Goal: Find specific page/section: Find specific page/section

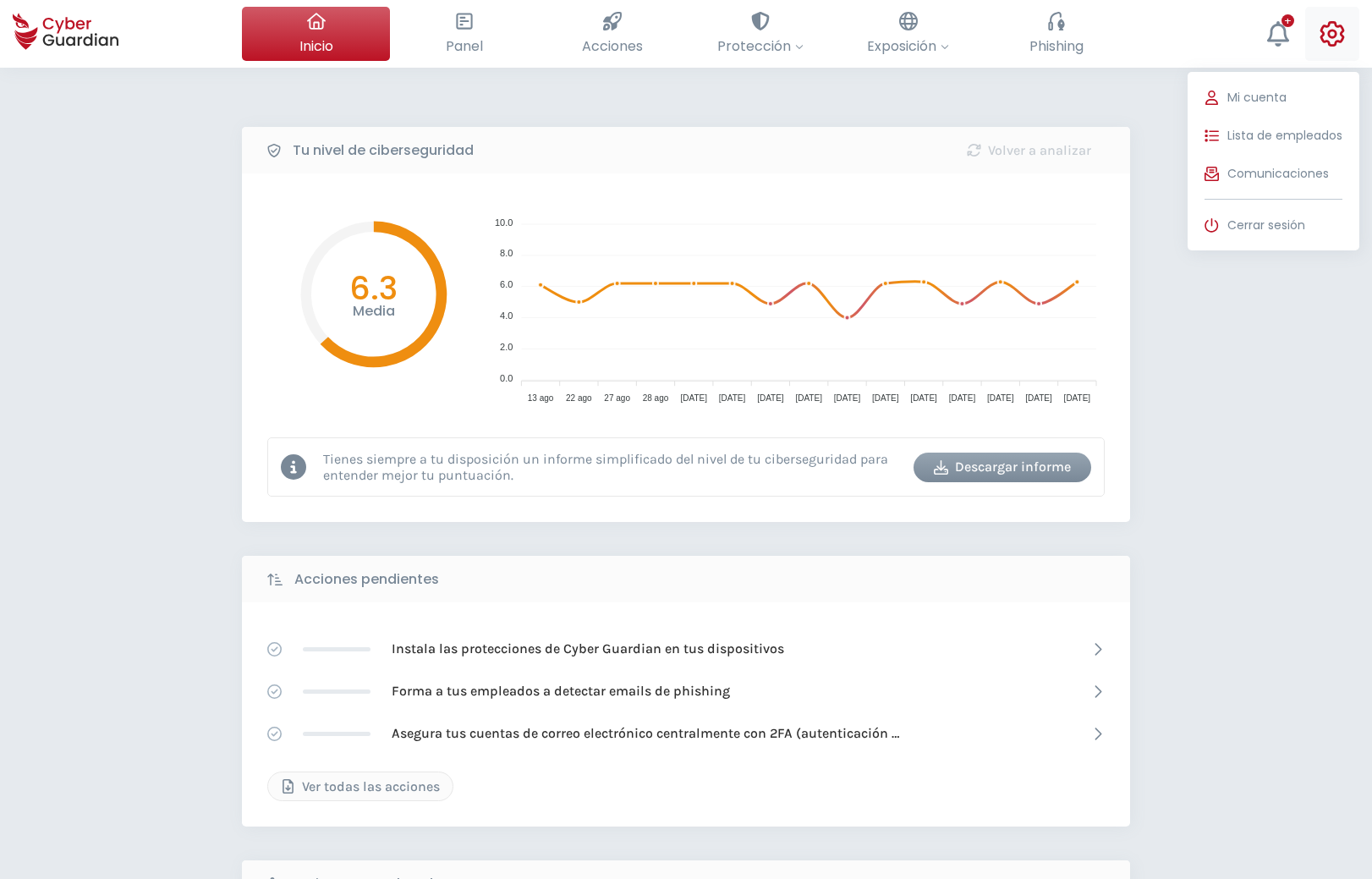
click at [1335, 31] on icon at bounding box center [1333, 34] width 25 height 26
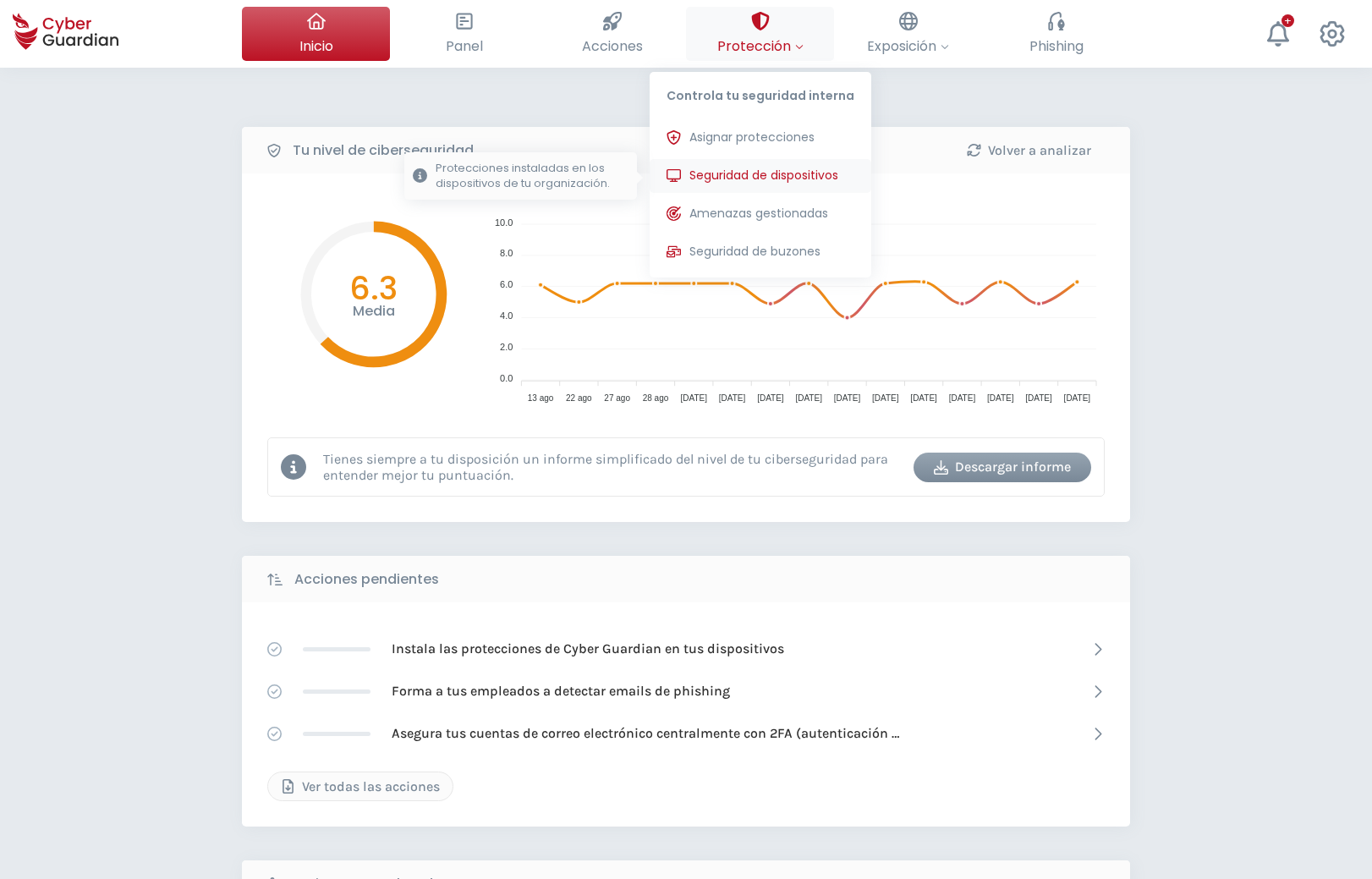
click at [767, 178] on span "Seguridad de dispositivos" at bounding box center [763, 175] width 149 height 18
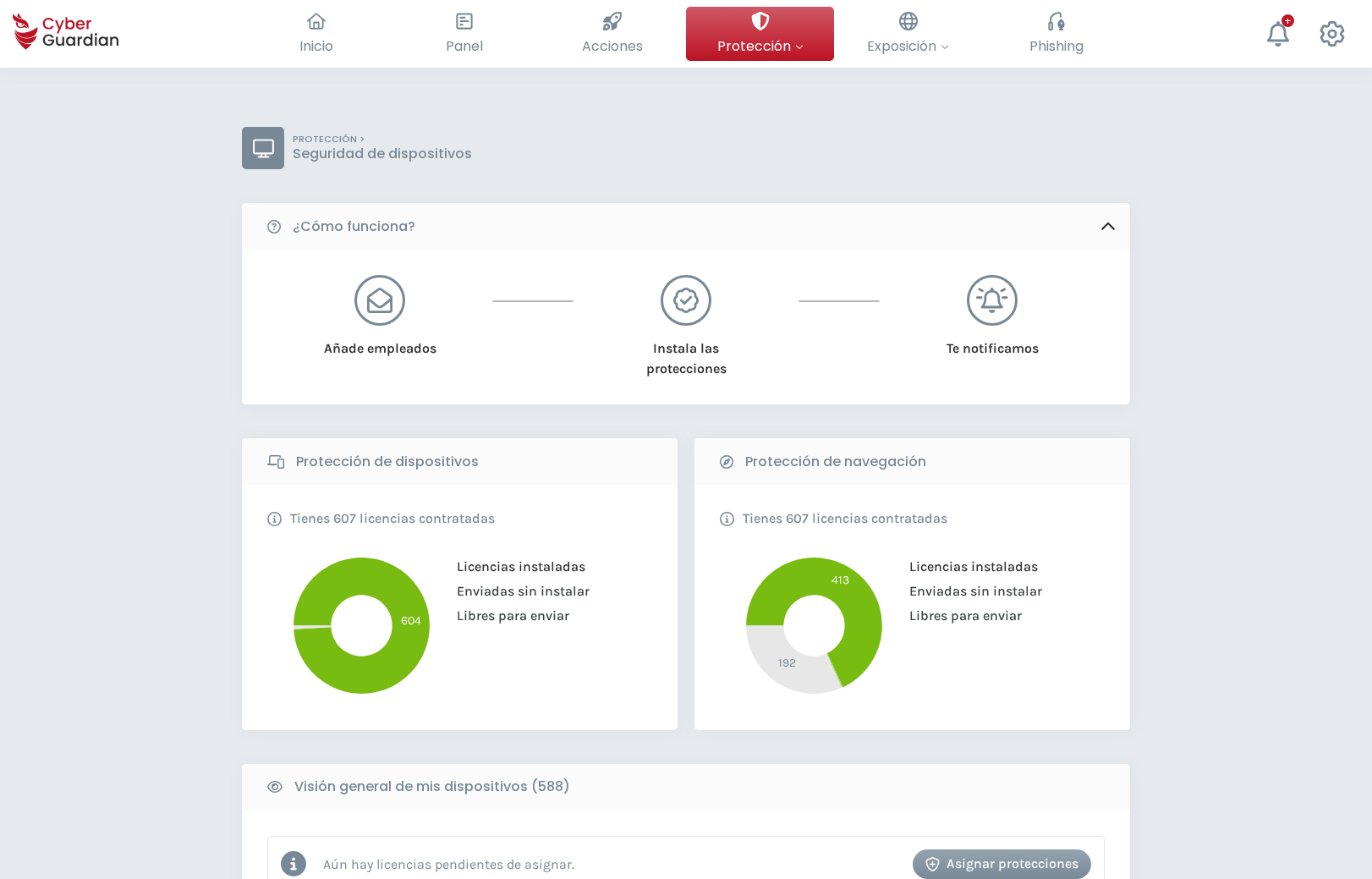
scroll to position [432, 0]
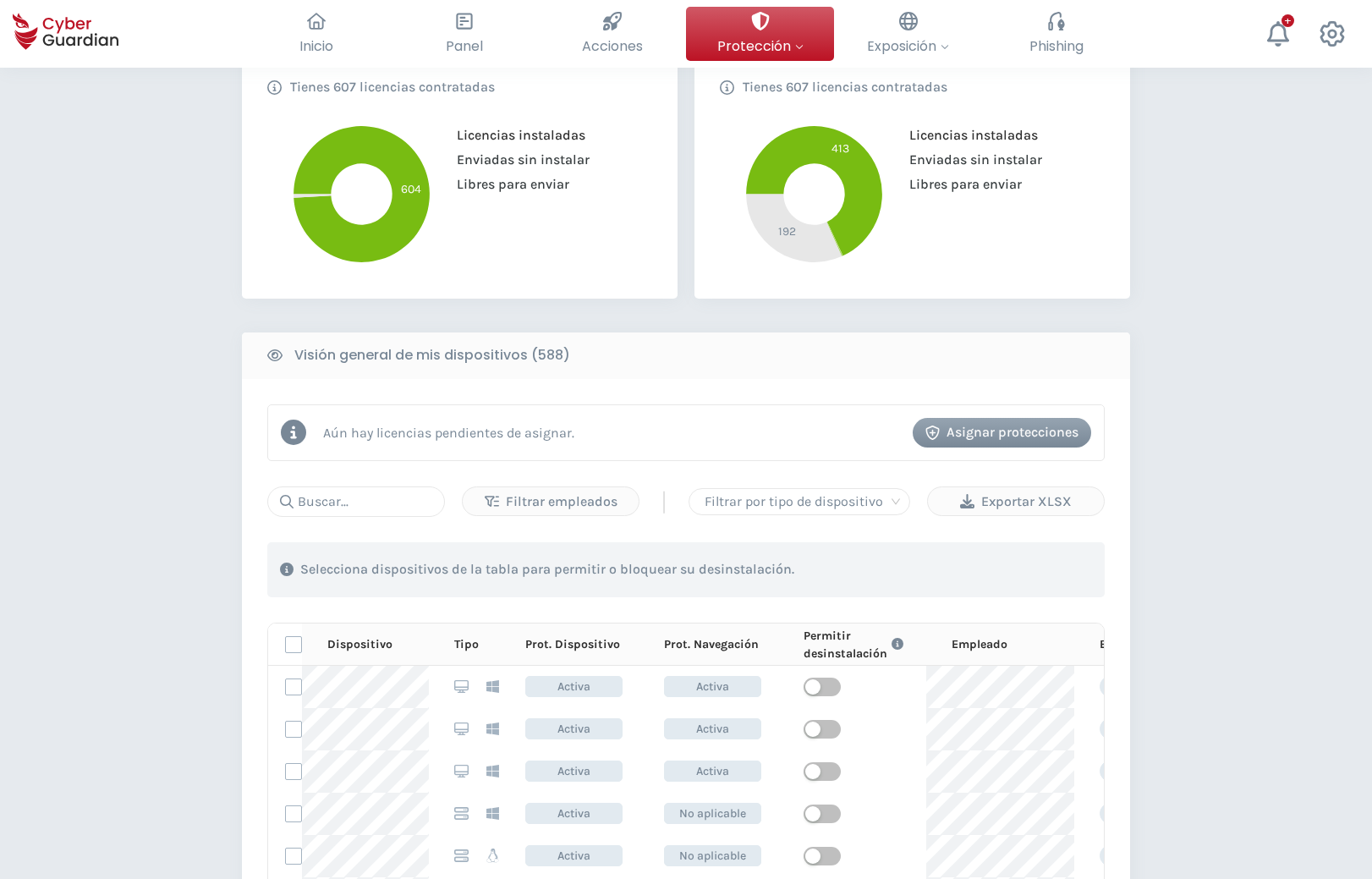
click at [379, 519] on div "Filtrar empleados | Filtrar por tipo de dispositivo Exportar XLSX 1 . Con las e…" at bounding box center [686, 788] width 838 height 604
click at [381, 508] on input "text" at bounding box center [356, 501] width 178 height 30
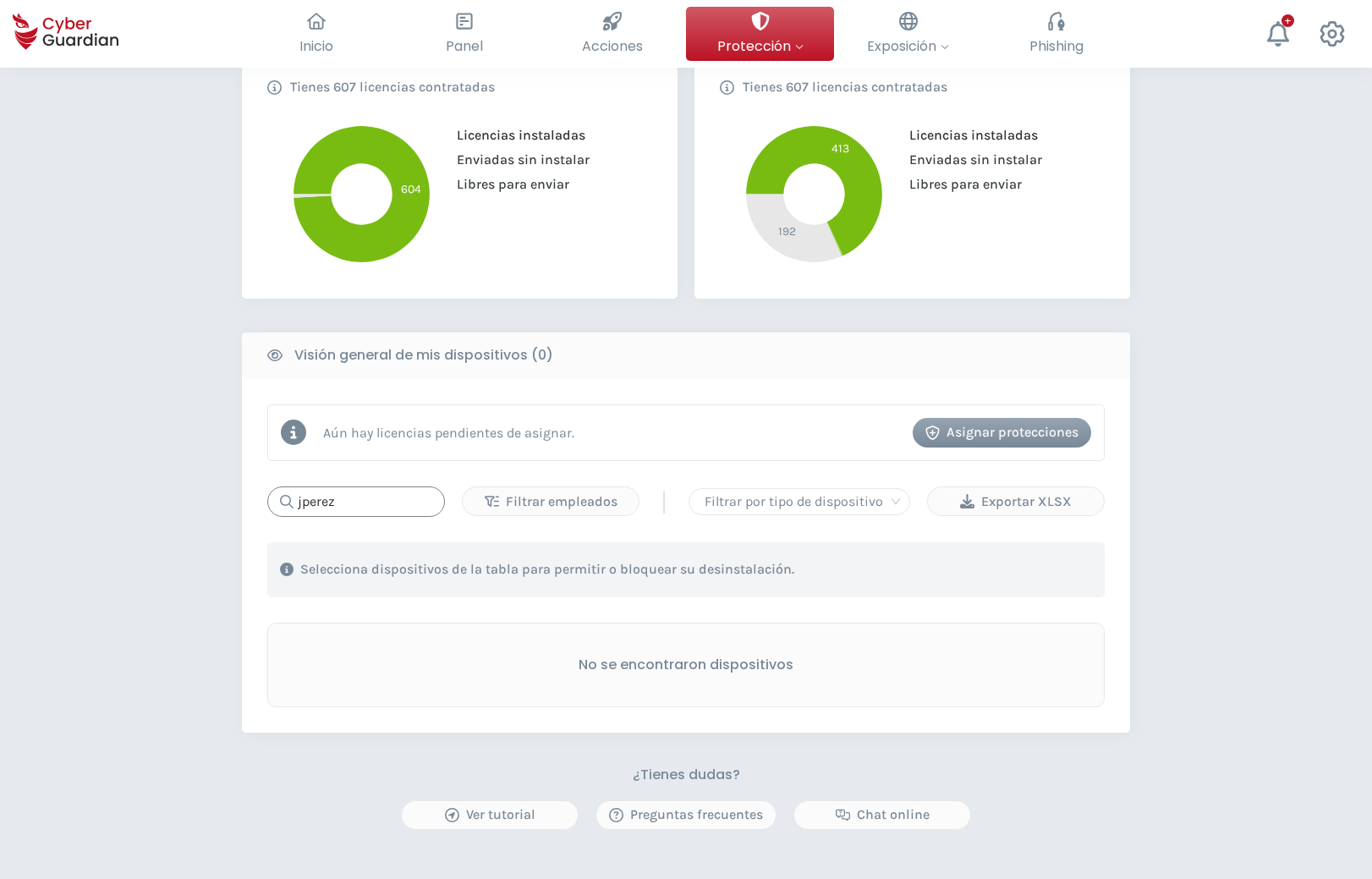
type input "jperez"
click at [961, 529] on div "jperez Filtrar empleados | Filtrar por tipo de dispositivo Exportar XLSX 1 . Co…" at bounding box center [686, 597] width 838 height 221
drag, startPoint x: 380, startPoint y: 508, endPoint x: 291, endPoint y: 512, distance: 89.1
click at [291, 512] on input "jperez" at bounding box center [356, 501] width 178 height 30
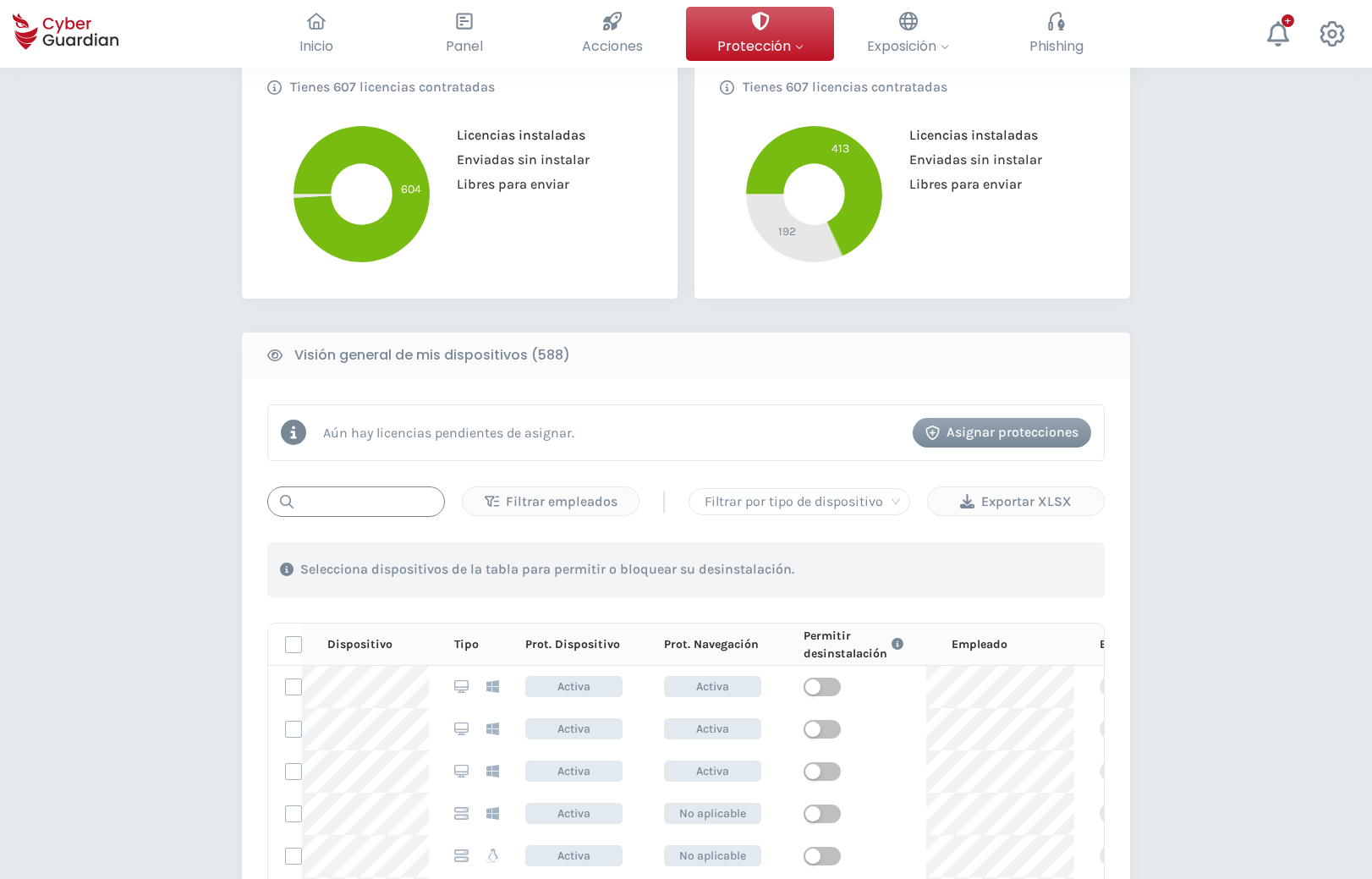
click at [383, 504] on input "text" at bounding box center [356, 501] width 178 height 30
type input "NB-RED"
click at [1303, 139] on div "PROTECCIÓN > Seguridad de dispositivos ¿Cómo funciona? Añade empleados Instala …" at bounding box center [686, 471] width 1372 height 1672
click at [194, 267] on div "PROTECCIÓN > Seguridad de dispositivos ¿Cómo funciona? Añade empleados Instala …" at bounding box center [686, 471] width 1372 height 1672
drag, startPoint x: 383, startPoint y: 495, endPoint x: 297, endPoint y: 508, distance: 87.0
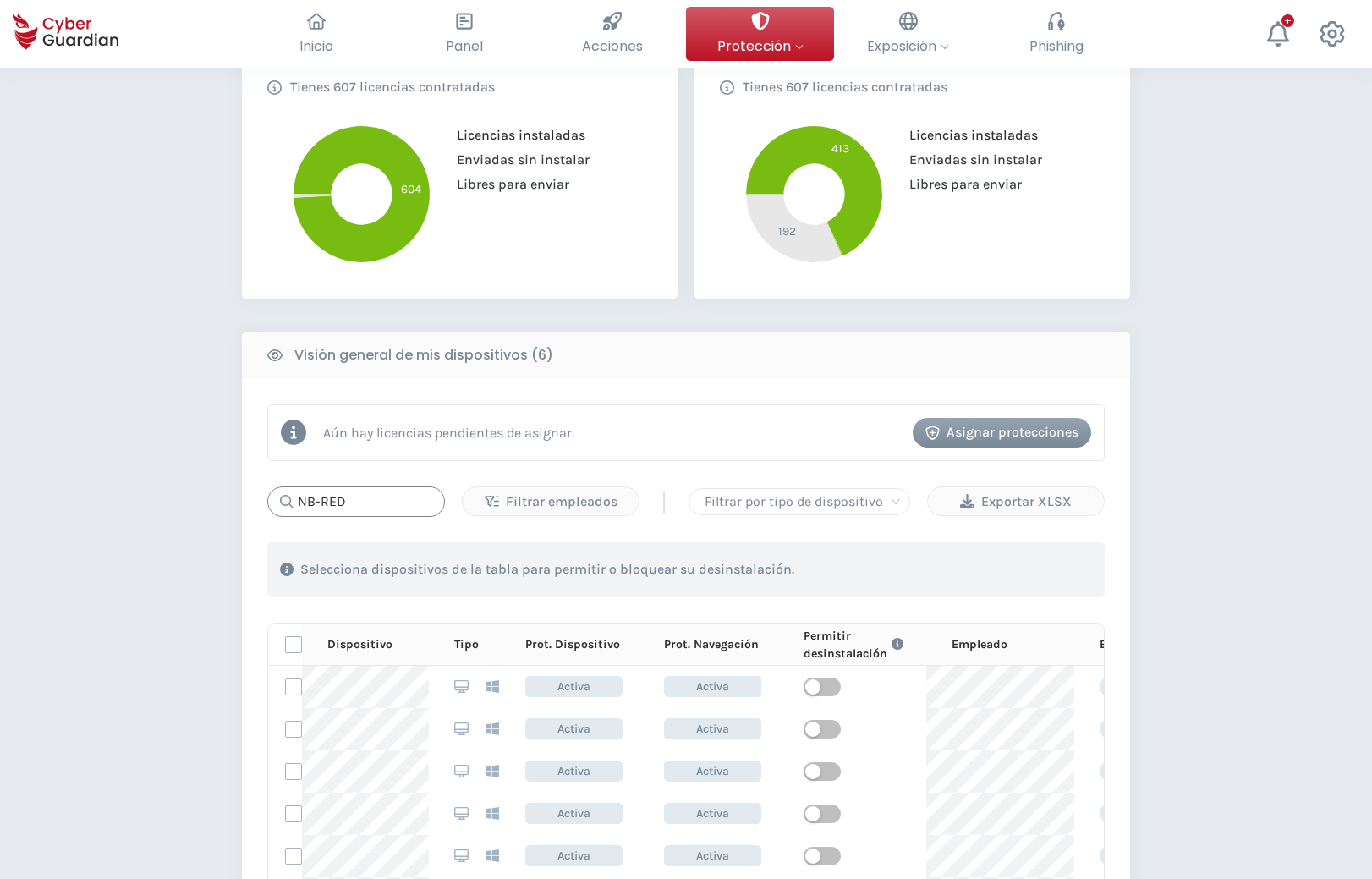
click at [297, 508] on input "NB-RED" at bounding box center [356, 501] width 178 height 30
click at [385, 503] on input "text" at bounding box center [356, 501] width 178 height 30
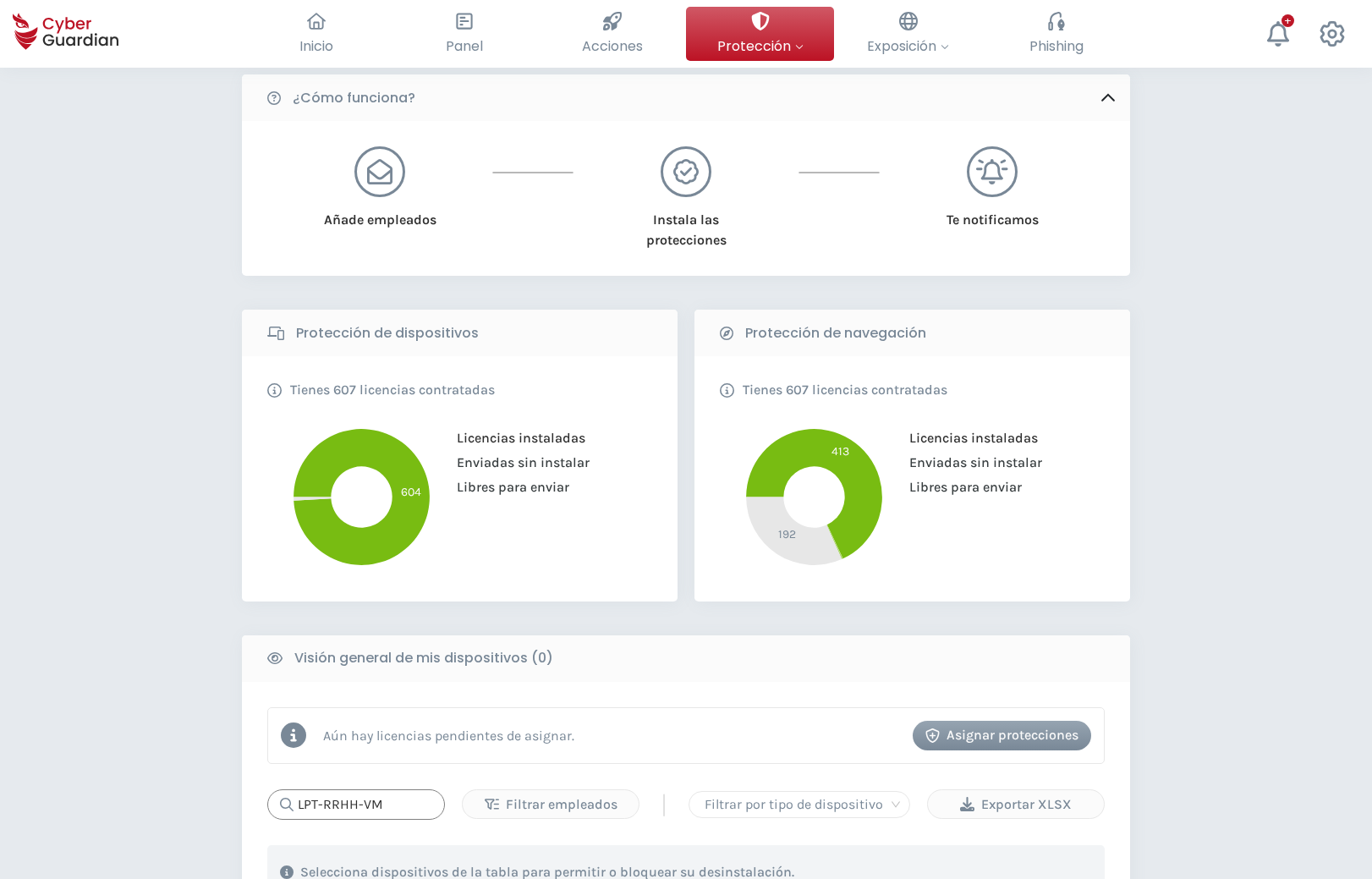
scroll to position [86, 0]
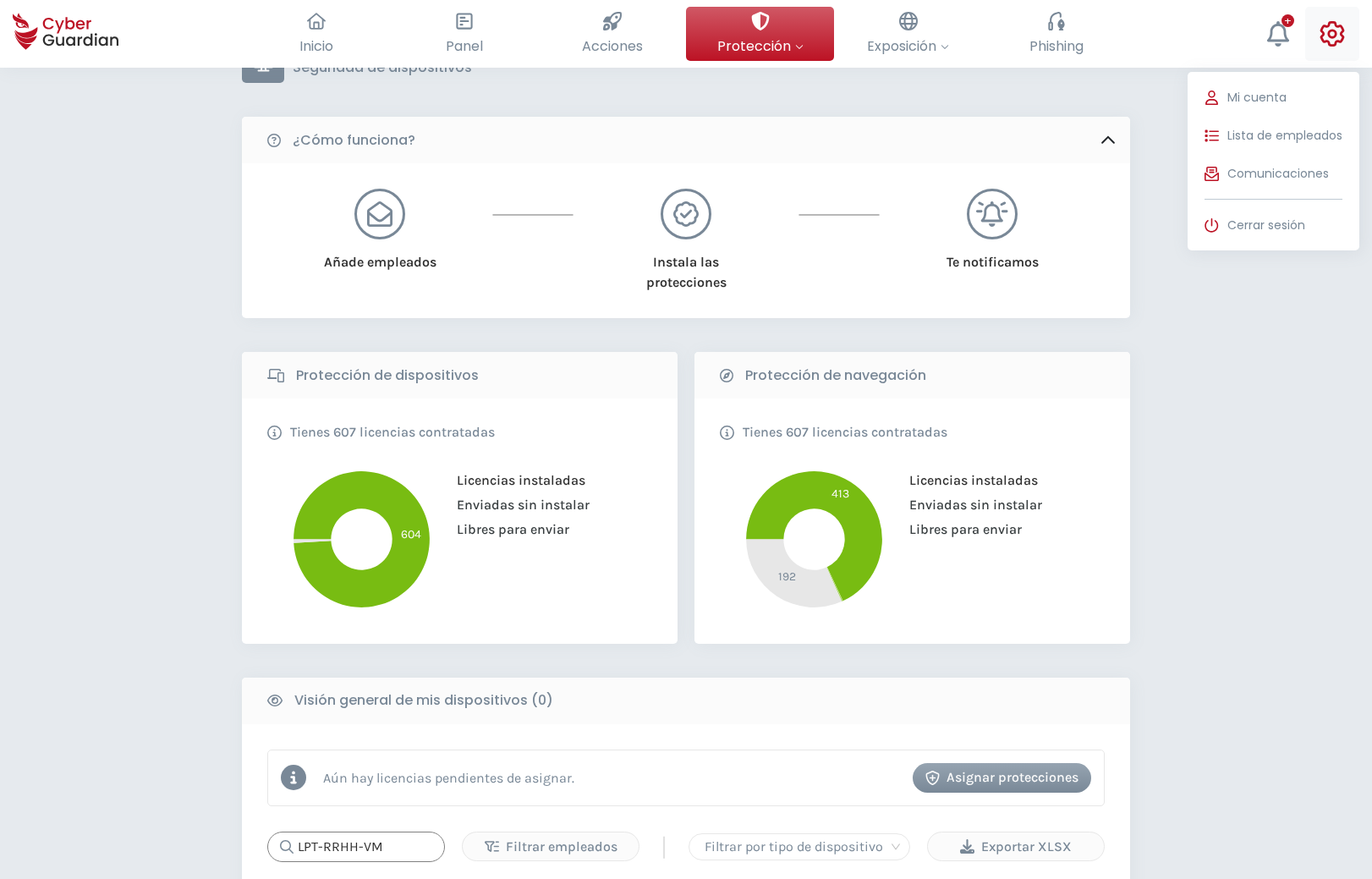
type input "LPT-RRHH-VM"
click at [1337, 40] on icon at bounding box center [1332, 34] width 26 height 26
click at [1282, 137] on span "Lista de empleados" at bounding box center [1285, 136] width 115 height 18
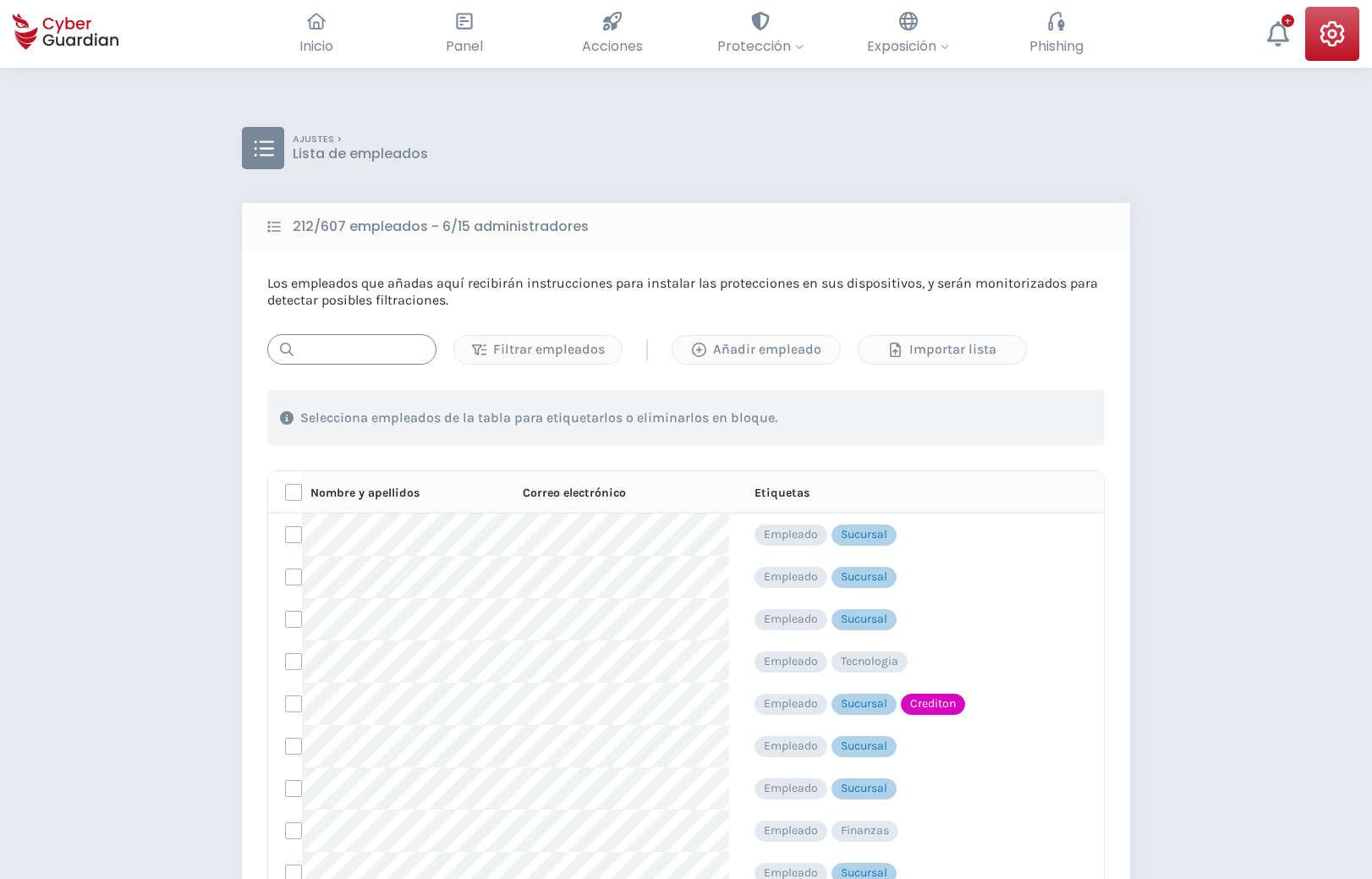
click at [348, 355] on input "text" at bounding box center [352, 349] width 169 height 30
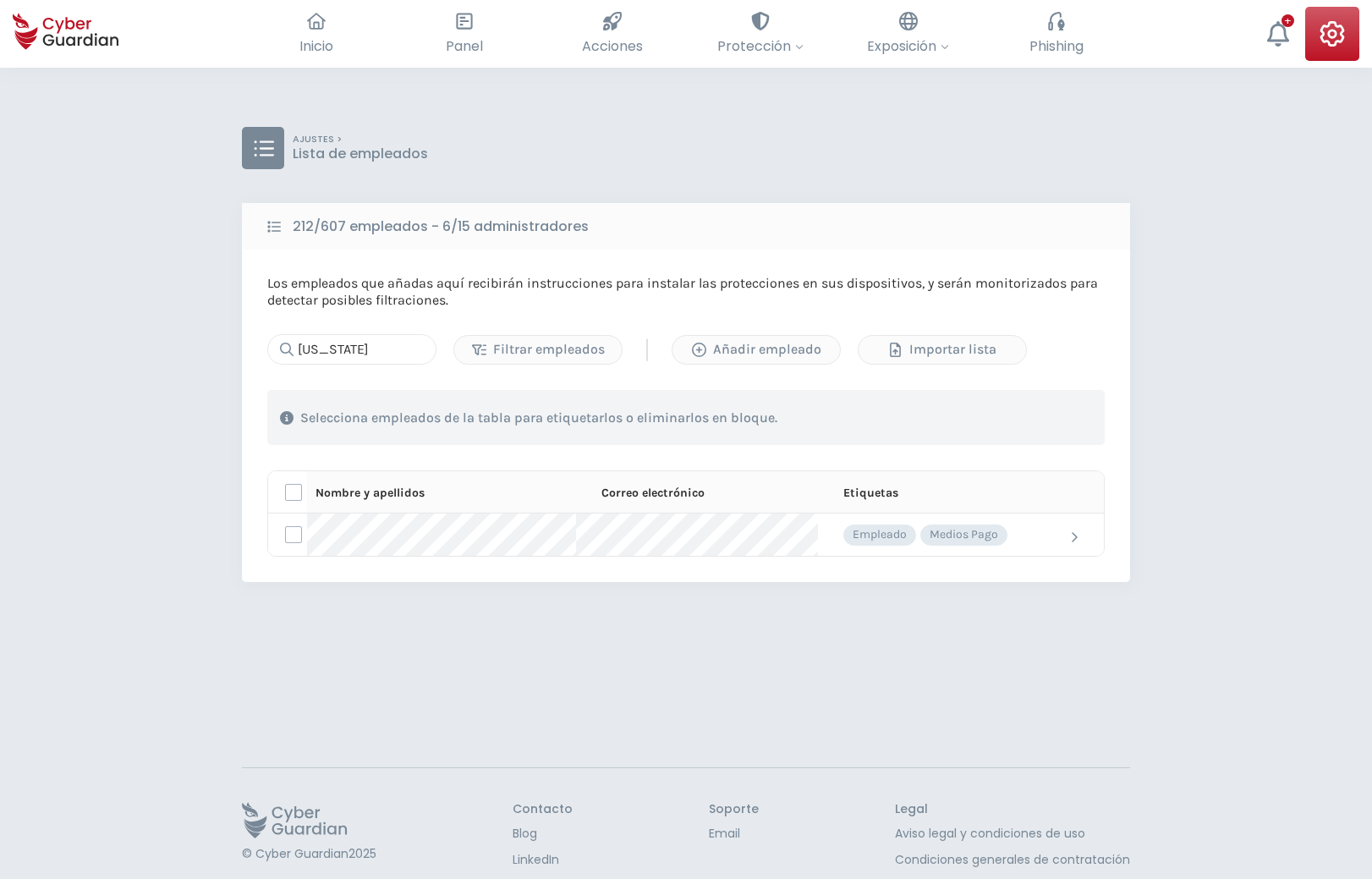
click at [1228, 321] on div "AJUSTES > Lista de empleados 212/607 empleados - 6/15 administradores Los emple…" at bounding box center [686, 507] width 1372 height 879
click at [115, 165] on div "AJUSTES > Lista de empleados 212/607 empleados - 6/15 administradores Los emple…" at bounding box center [686, 507] width 1372 height 879
click at [640, 161] on div "AJUSTES > Lista de empleados" at bounding box center [686, 149] width 889 height 43
drag, startPoint x: 417, startPoint y: 355, endPoint x: 271, endPoint y: 360, distance: 146.1
click at [271, 360] on input "[US_STATE]" at bounding box center [352, 349] width 169 height 30
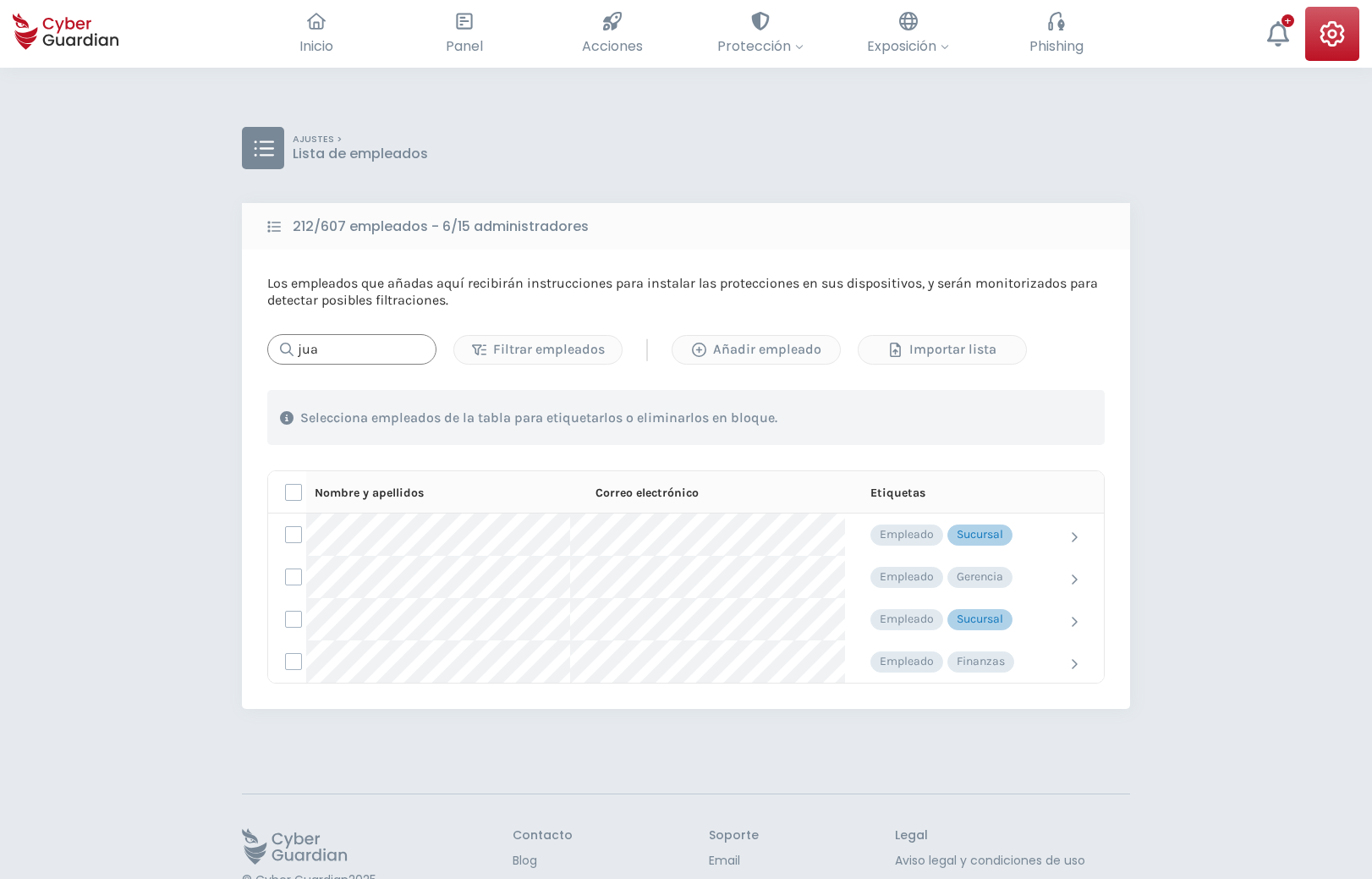
type input "[PERSON_NAME]"
drag, startPoint x: 384, startPoint y: 350, endPoint x: 234, endPoint y: 362, distance: 150.5
click at [267, 362] on input "[PERSON_NAME]" at bounding box center [352, 349] width 169 height 30
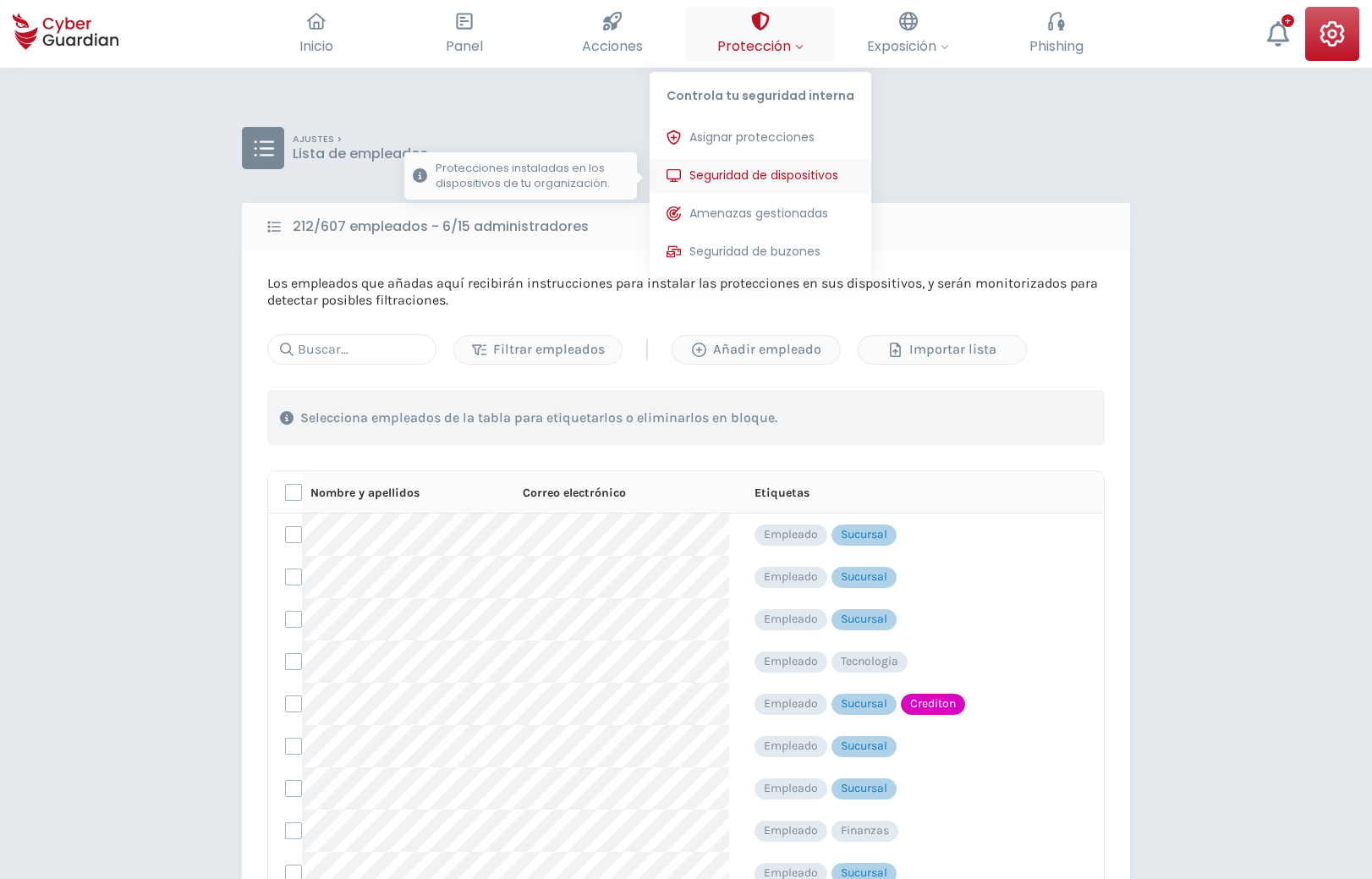
click at [751, 167] on span "Seguridad de dispositivos" at bounding box center [763, 175] width 149 height 18
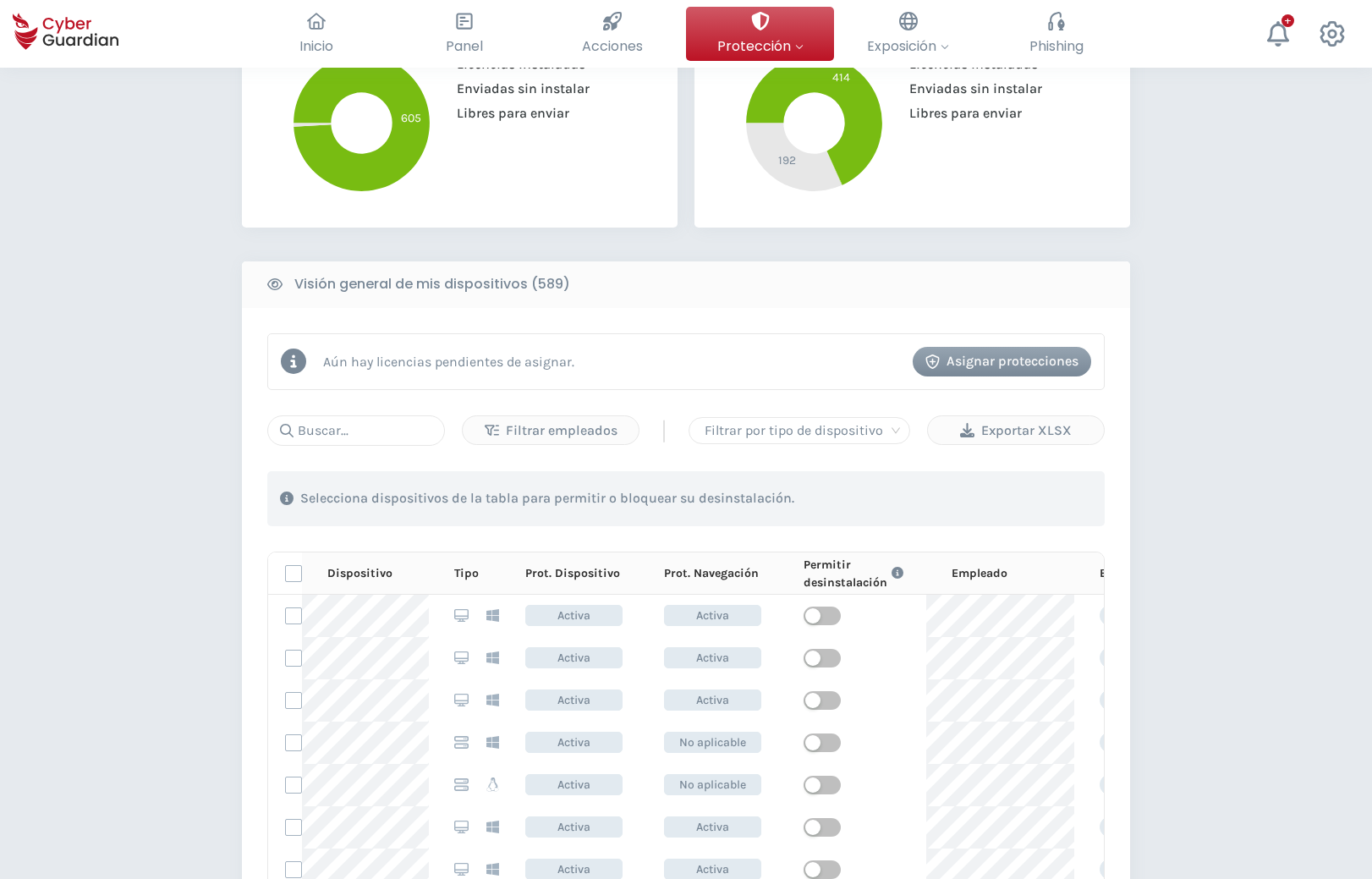
scroll to position [777, 0]
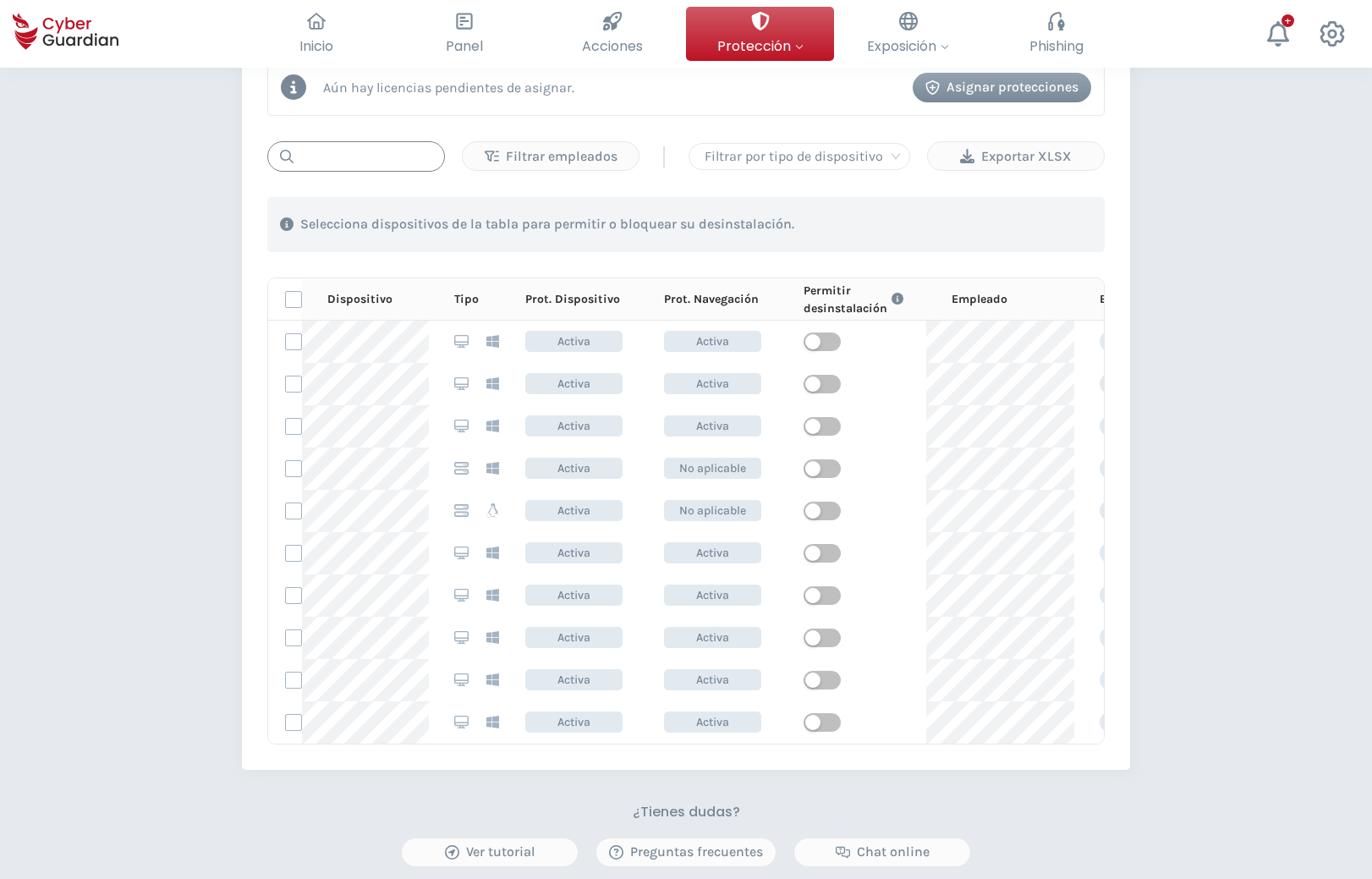
click at [333, 162] on input "text" at bounding box center [356, 157] width 178 height 30
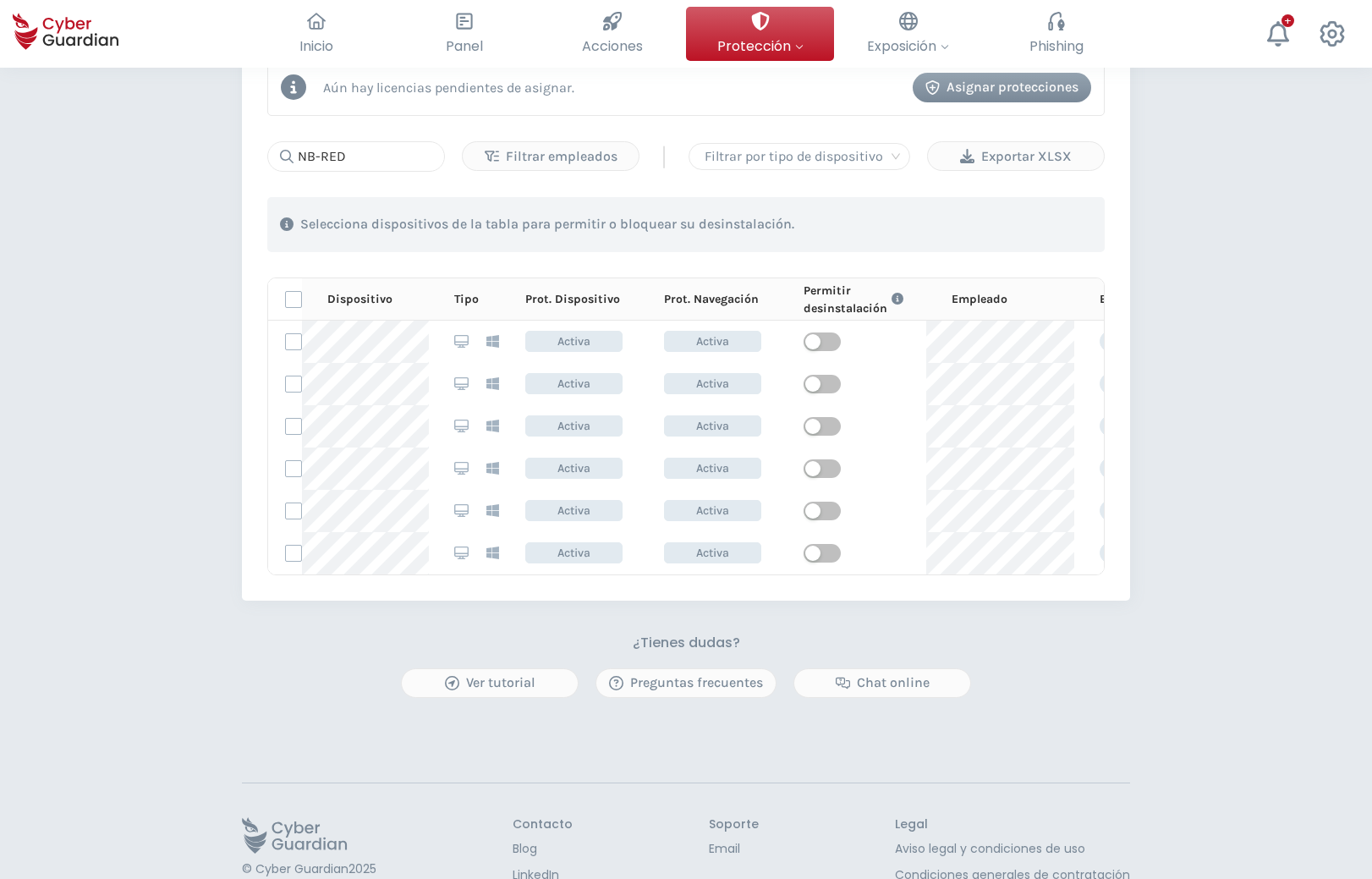
click at [56, 149] on div "PROTECCIÓN > Seguridad de dispositivos ¿Cómo funciona? Añade empleados Instala …" at bounding box center [686, 126] width 1372 height 1672
click at [173, 139] on div "PROTECCIÓN > Seguridad de dispositivos ¿Cómo funciona? Añade empleados Instala …" at bounding box center [686, 126] width 1372 height 1672
click at [93, 734] on div "PROTECCIÓN > Seguridad de dispositivos ¿Cómo funciona? Añade empleados Instala …" at bounding box center [686, 126] width 1372 height 1672
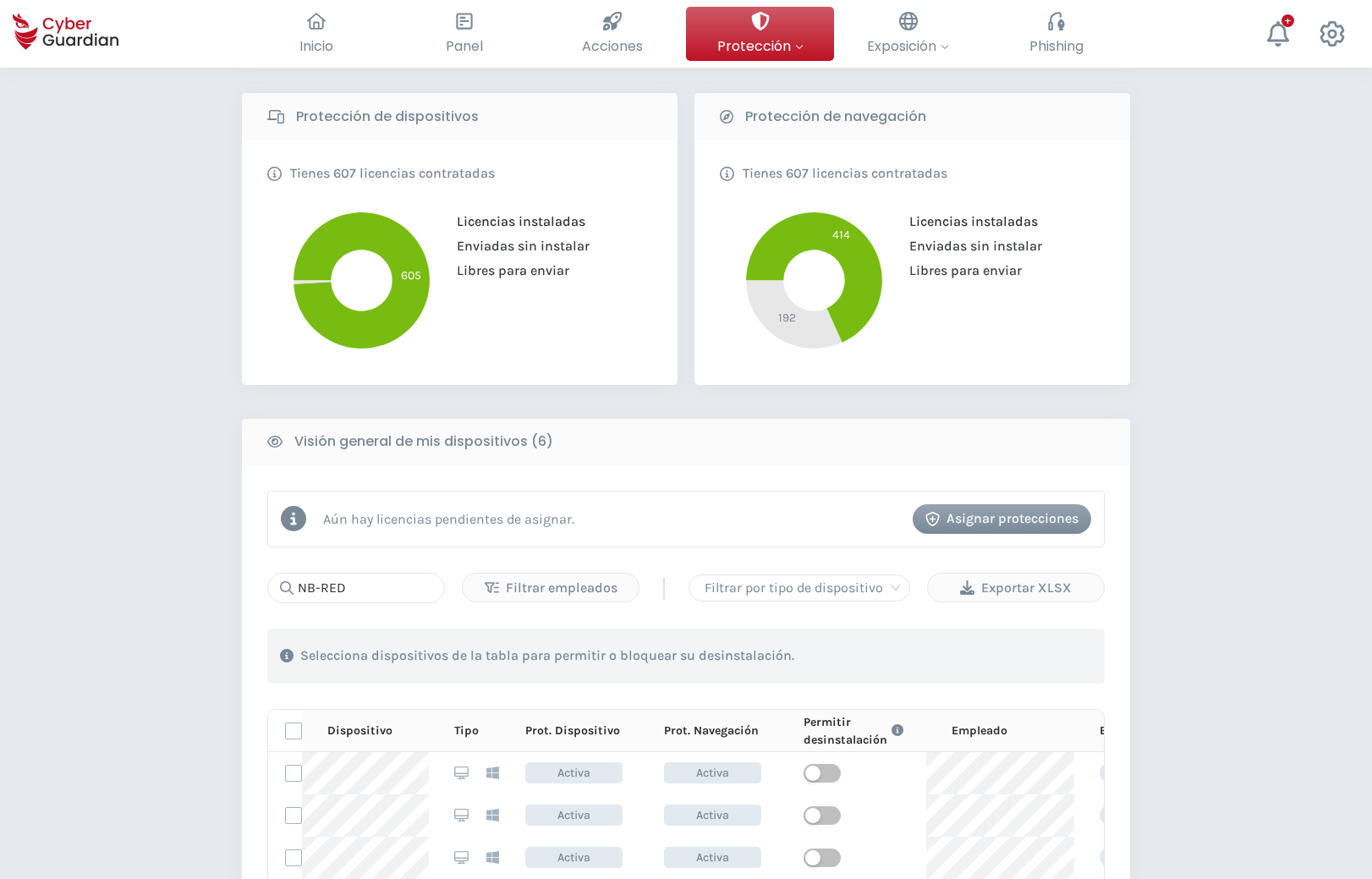
scroll to position [0, 0]
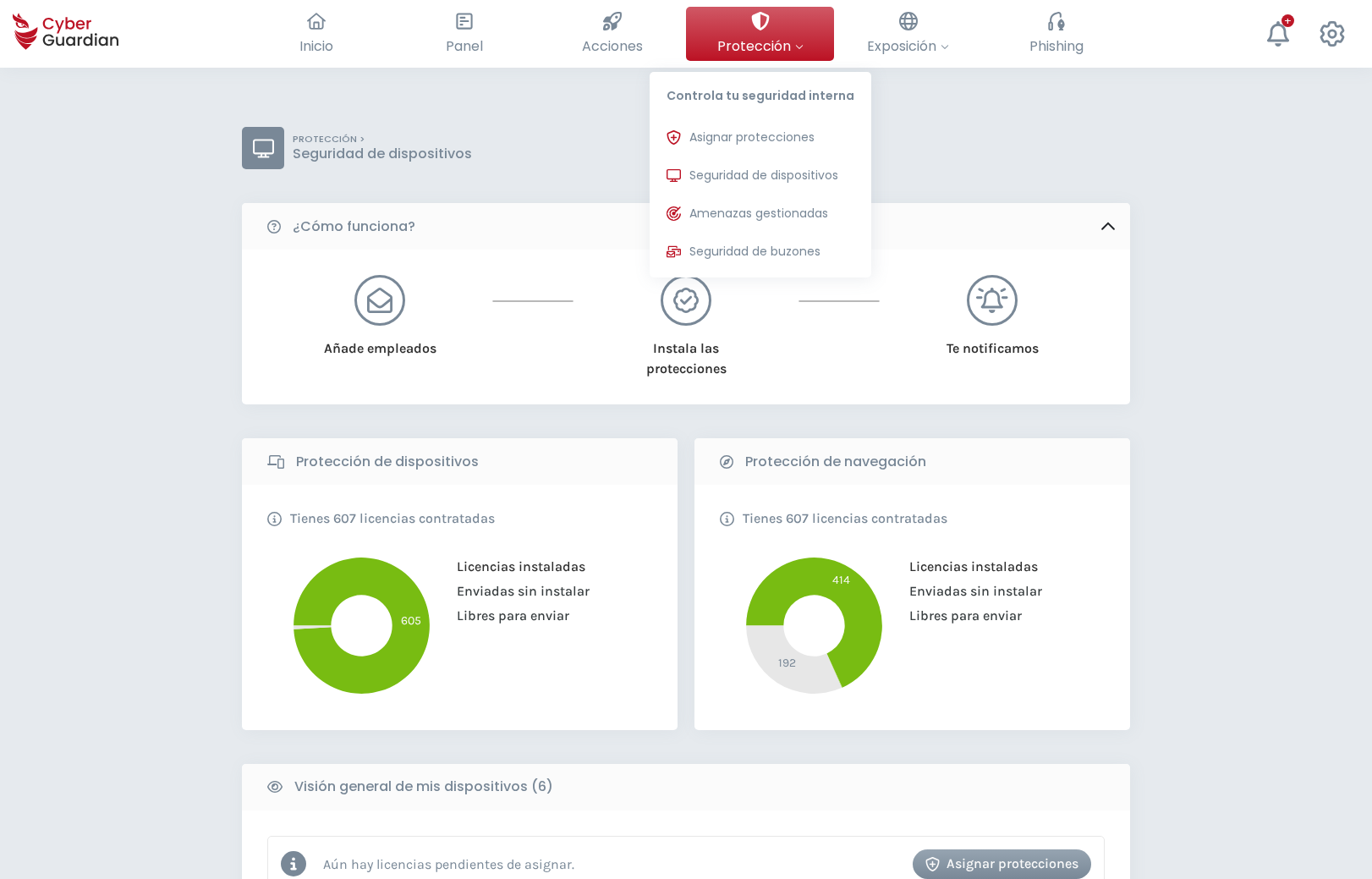
click at [767, 50] on span "Protección" at bounding box center [760, 46] width 86 height 21
click at [771, 175] on span "Seguridad de dispositivos" at bounding box center [763, 175] width 149 height 18
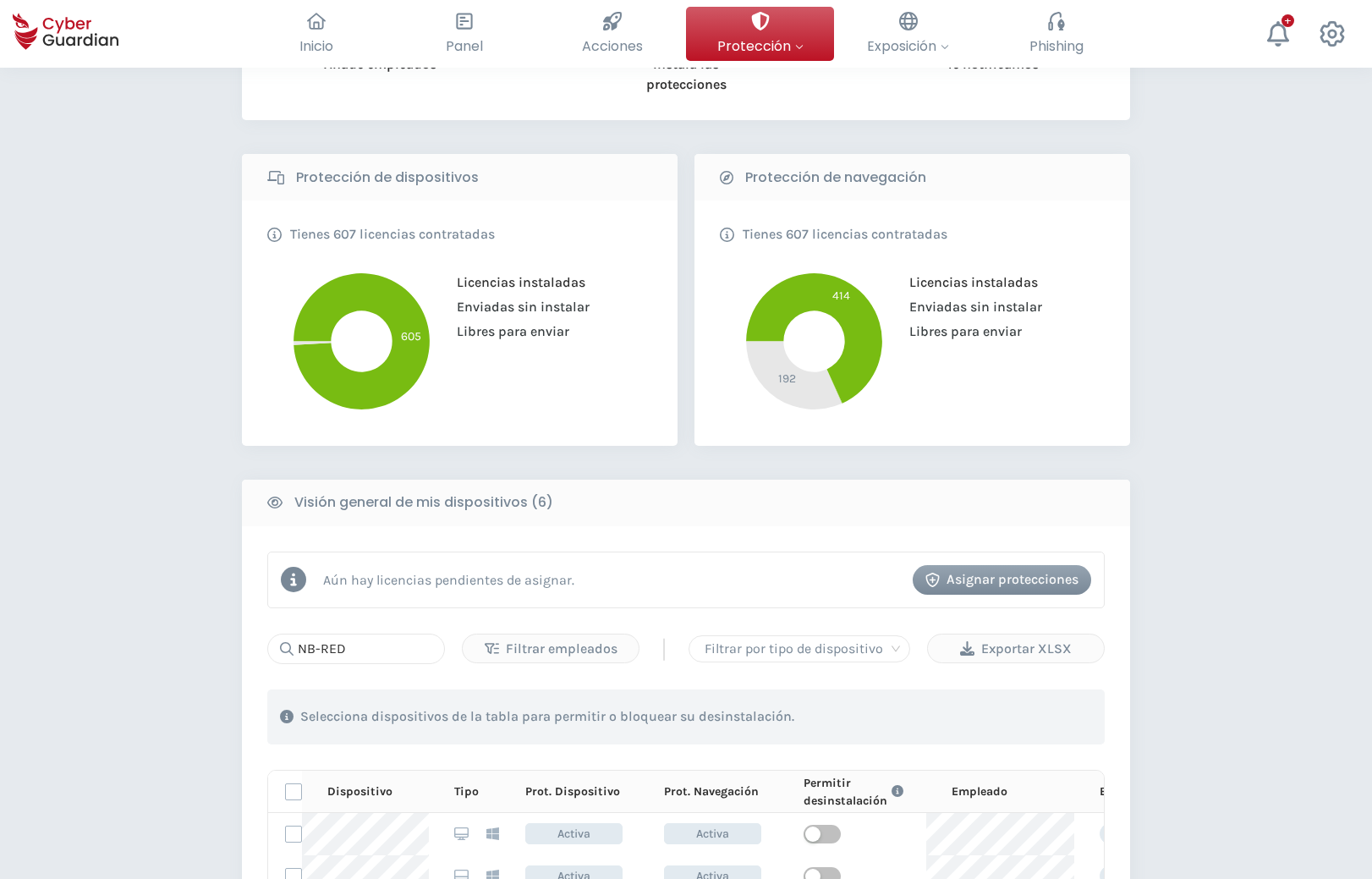
scroll to position [518, 0]
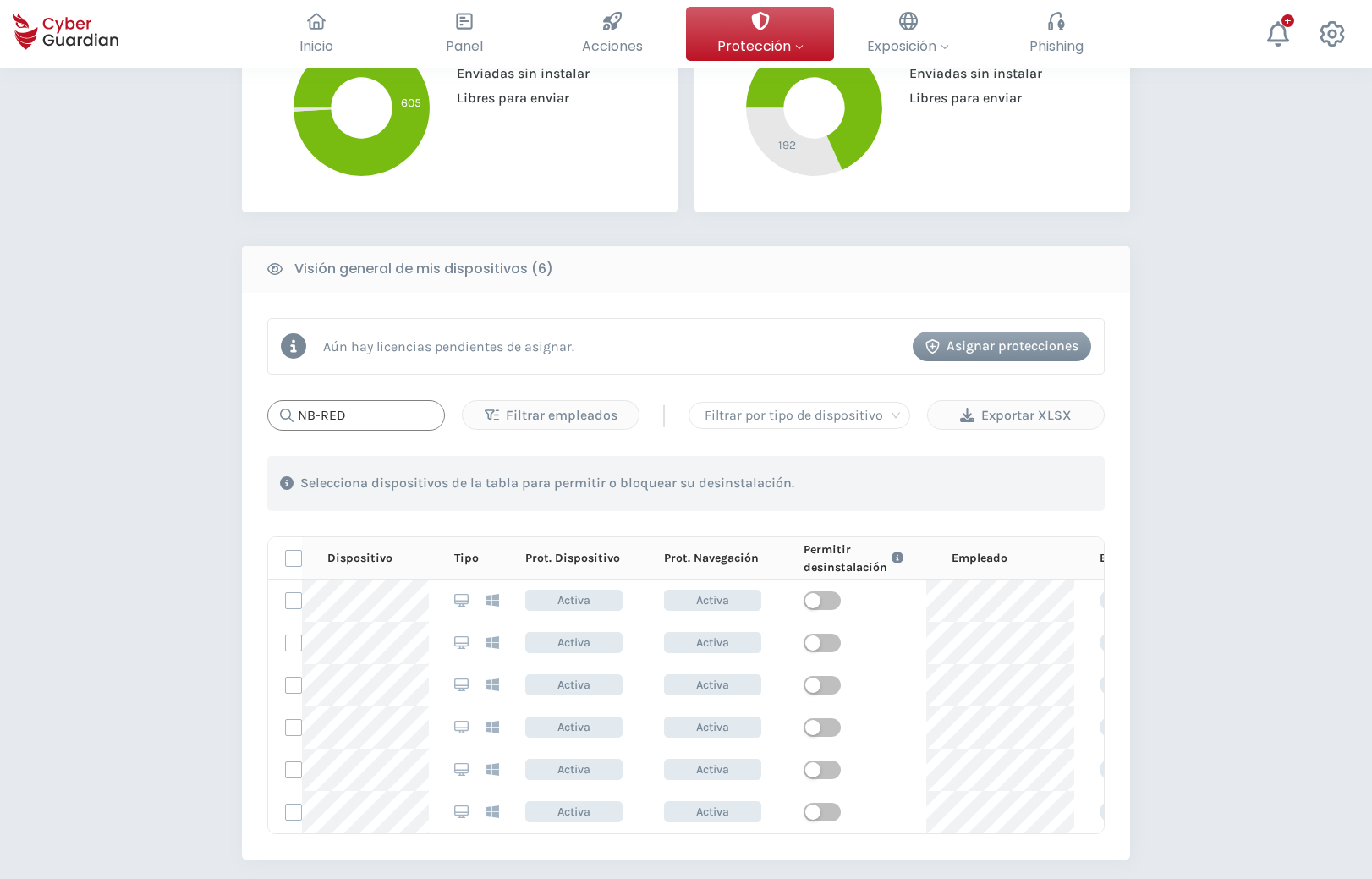
click at [361, 413] on input "NB-RED" at bounding box center [356, 415] width 178 height 30
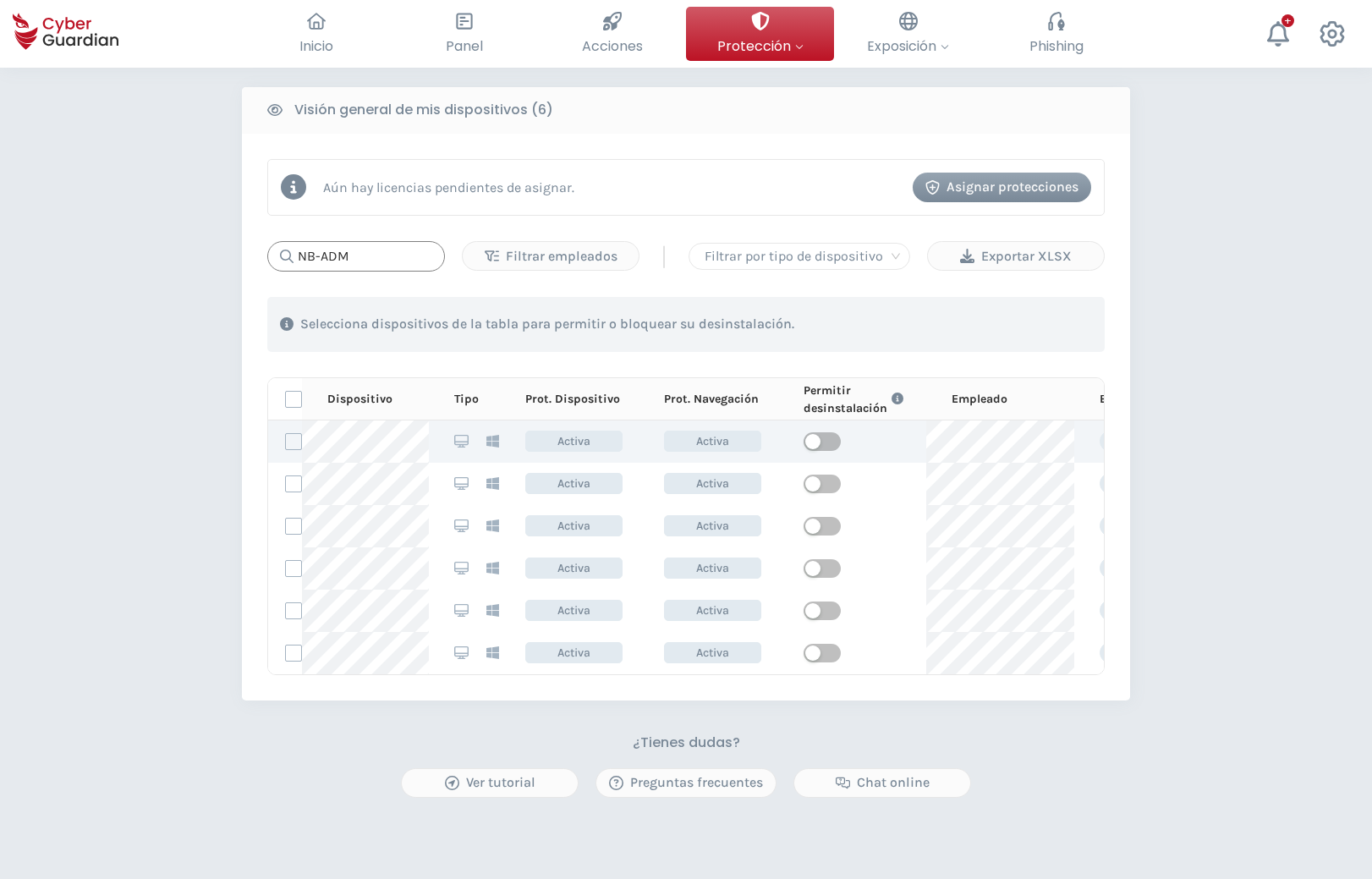
scroll to position [690, 0]
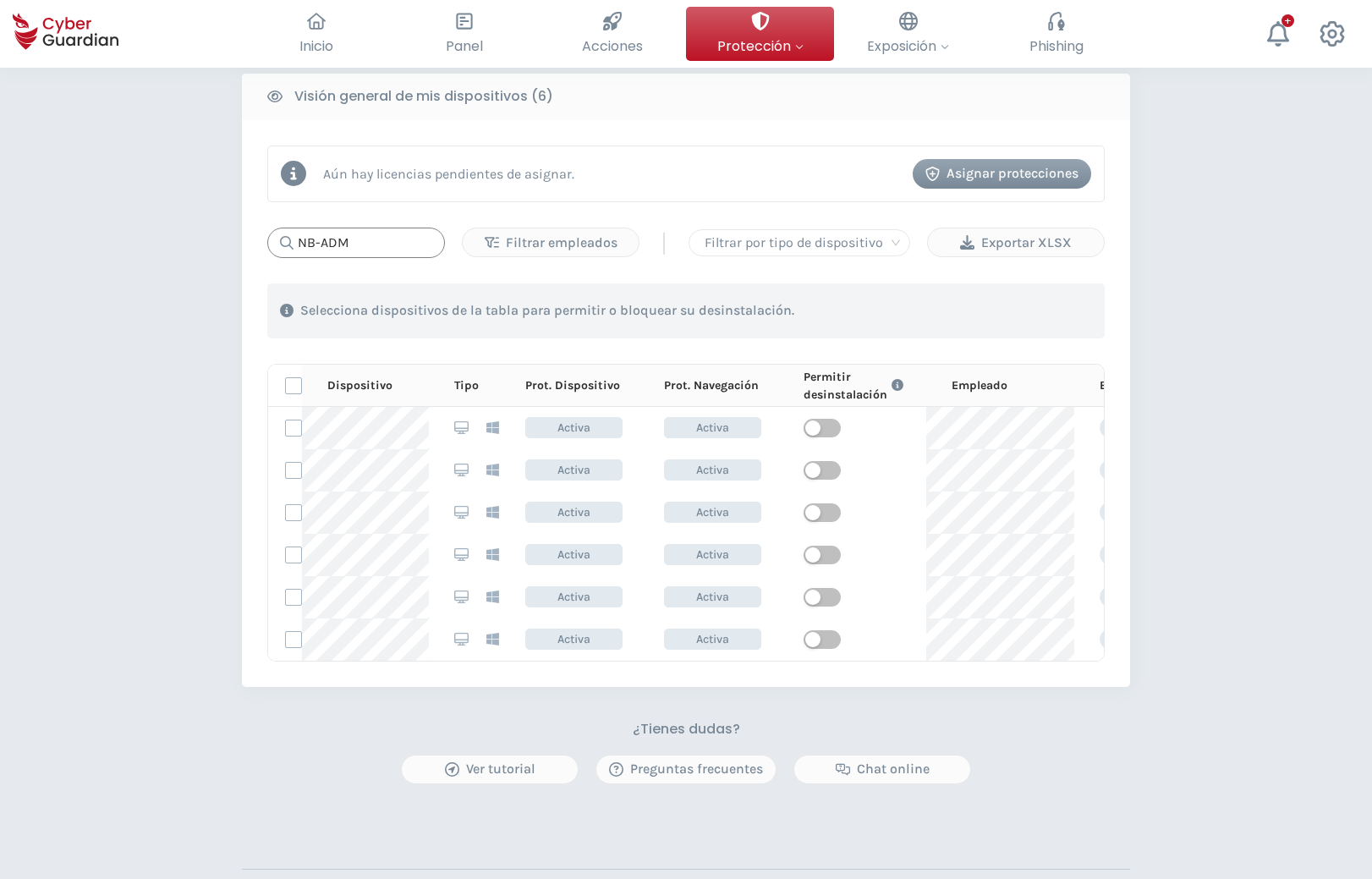
type input "NB-ADM"
click at [1282, 376] on div "PROTECCIÓN > Seguridad de dispositivos ¿Cómo funciona? Añade empleados Instala …" at bounding box center [686, 213] width 1372 height 1672
